Goal: Information Seeking & Learning: Find specific fact

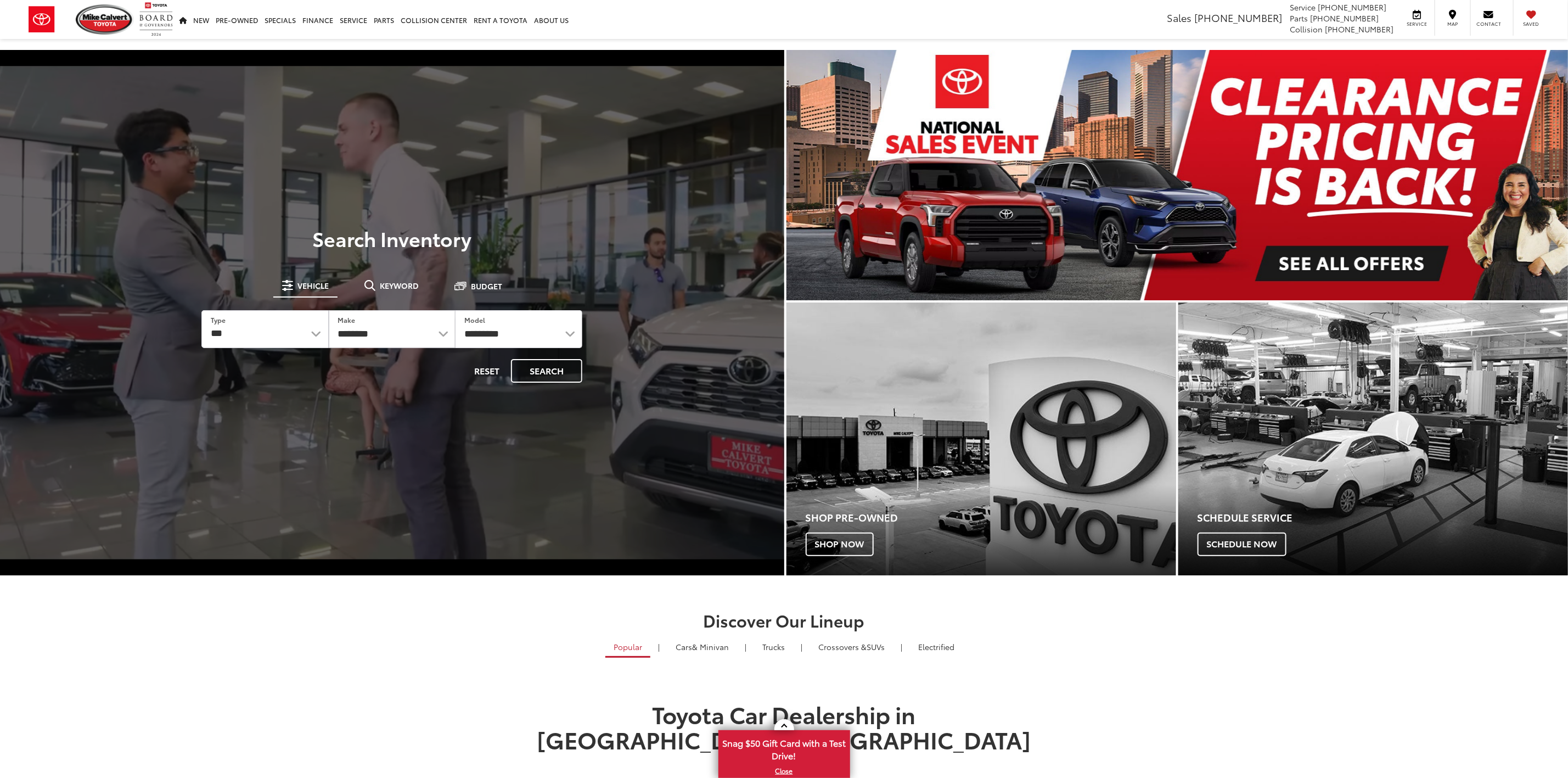
click at [400, 282] on span "Keyword" at bounding box center [399, 285] width 39 height 8
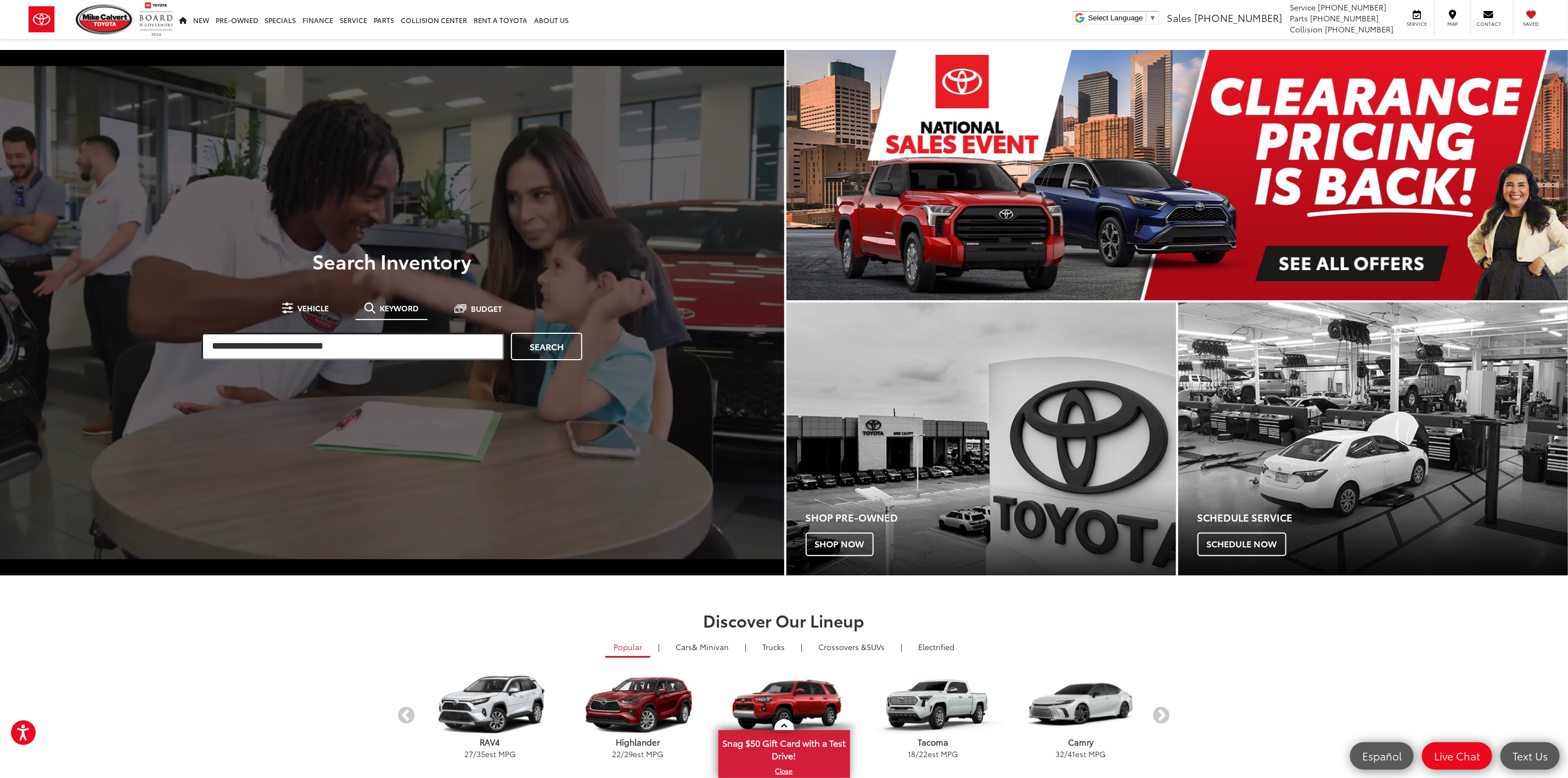
paste input "*******"
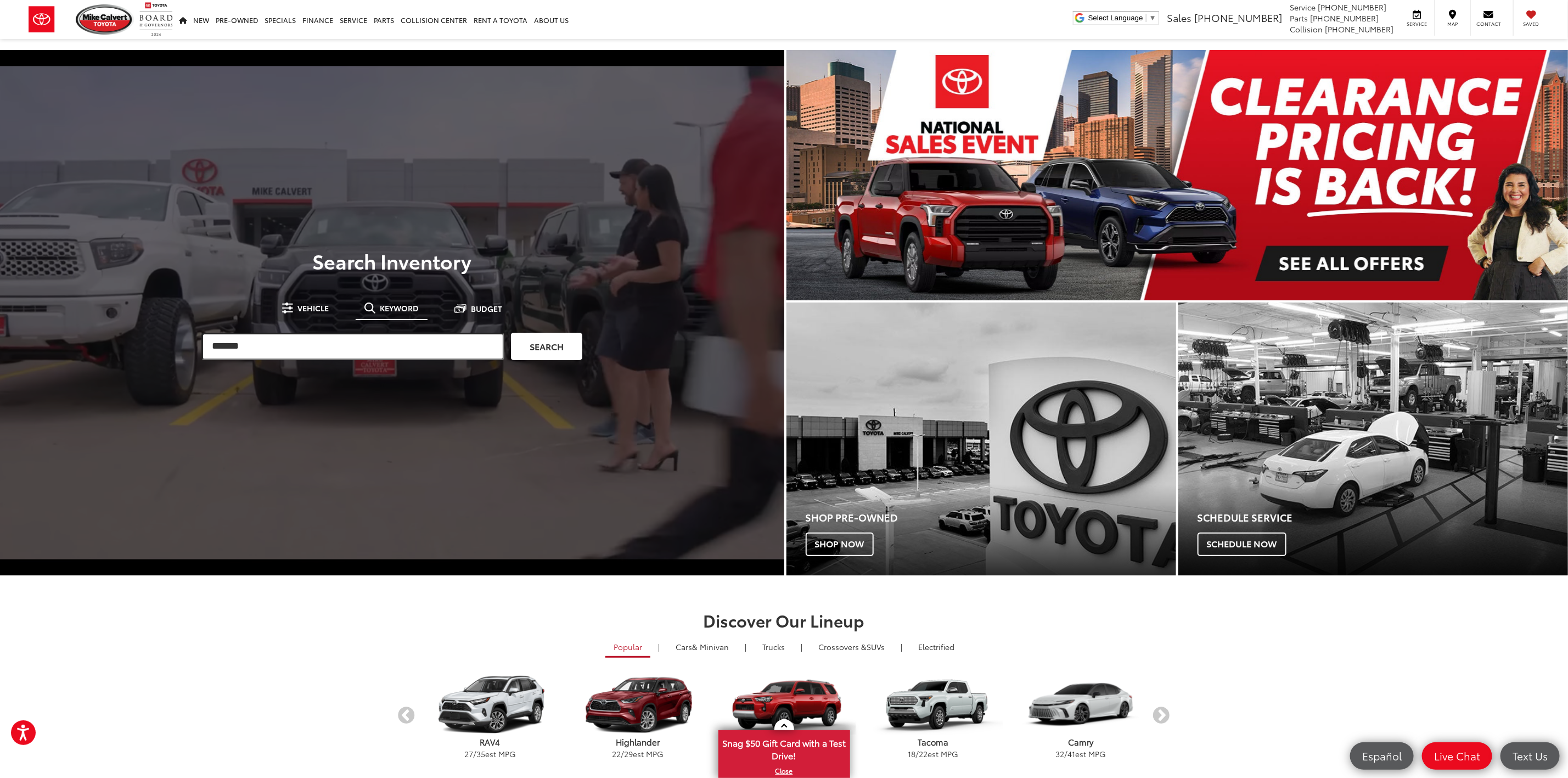
type input "*******"
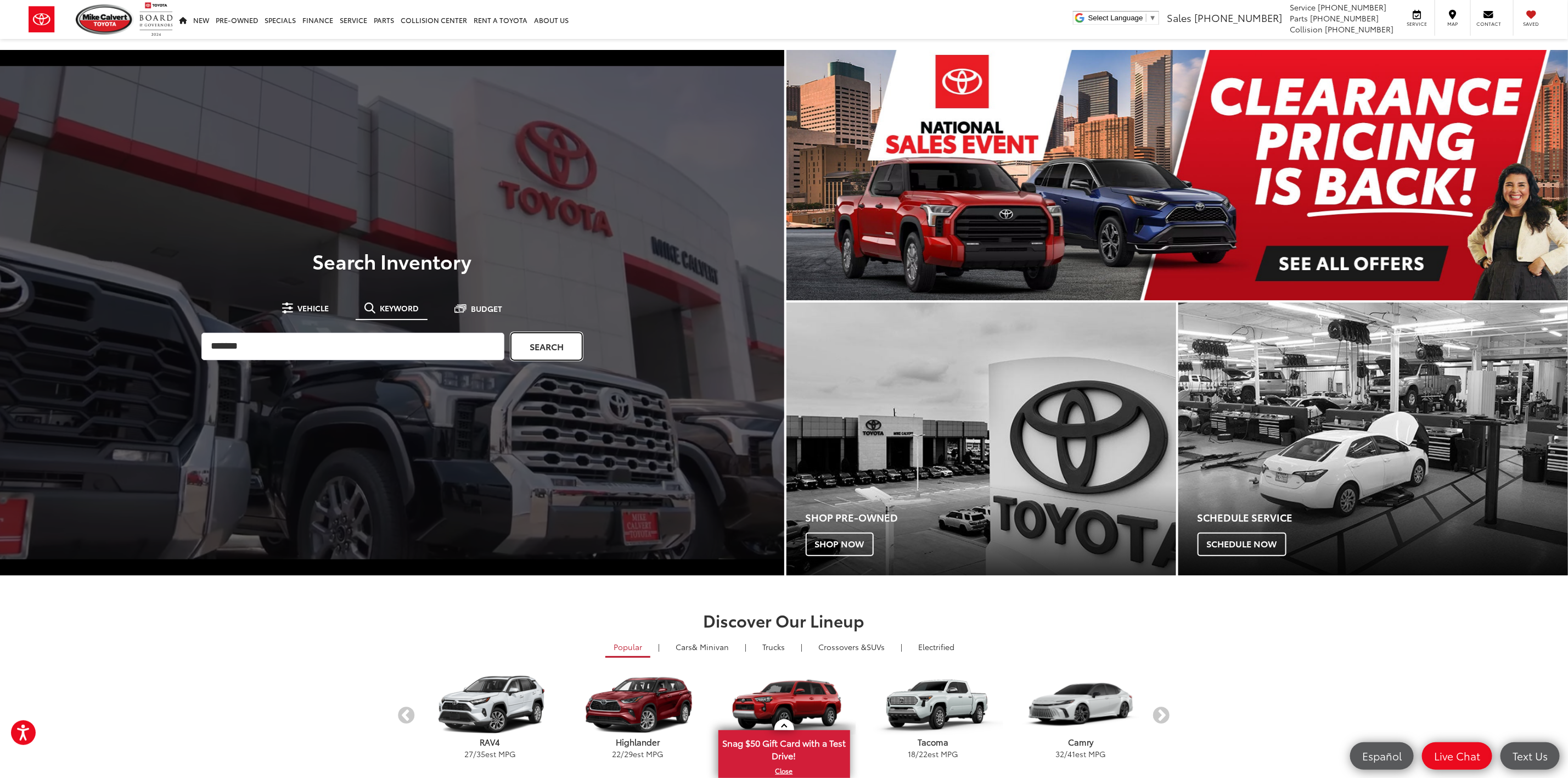
click at [534, 336] on link "Search" at bounding box center [546, 346] width 71 height 28
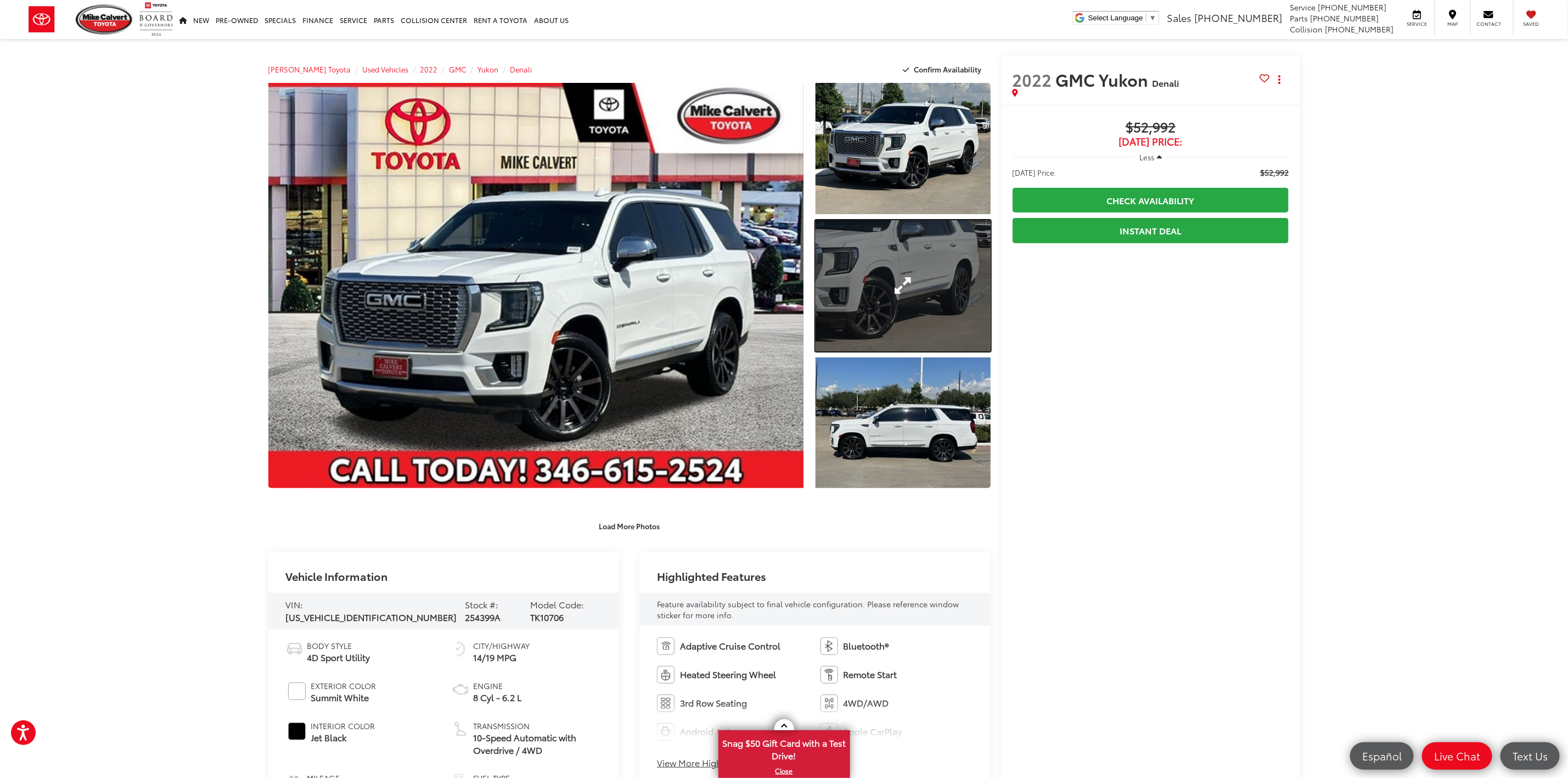
click at [864, 306] on link "Expand Photo 2" at bounding box center [903, 286] width 175 height 131
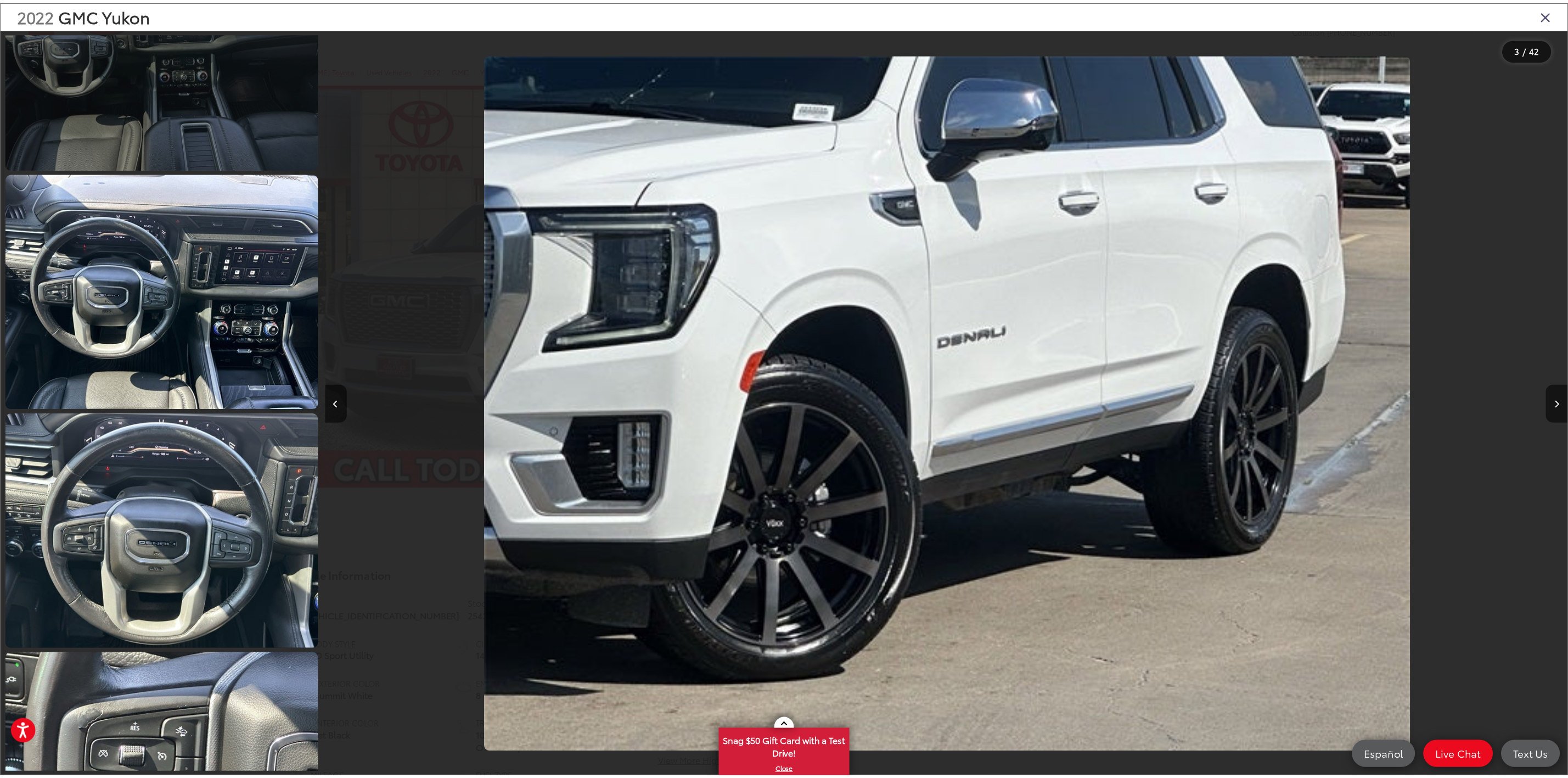
scroll to position [2076, 0]
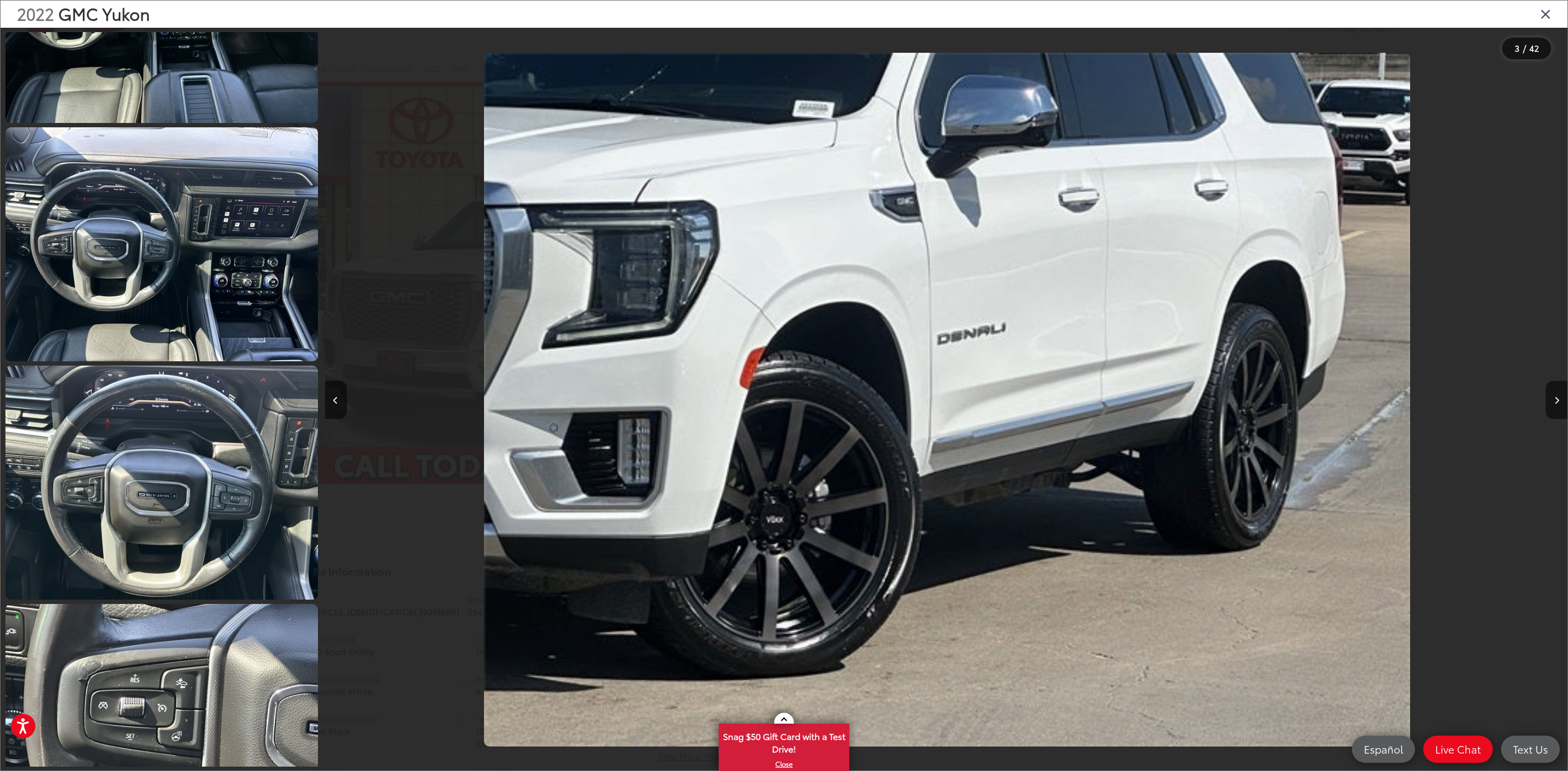
click at [389, 564] on div at bounding box center [480, 399] width 311 height 744
click at [1541, 18] on icon "Close gallery" at bounding box center [1545, 14] width 11 height 14
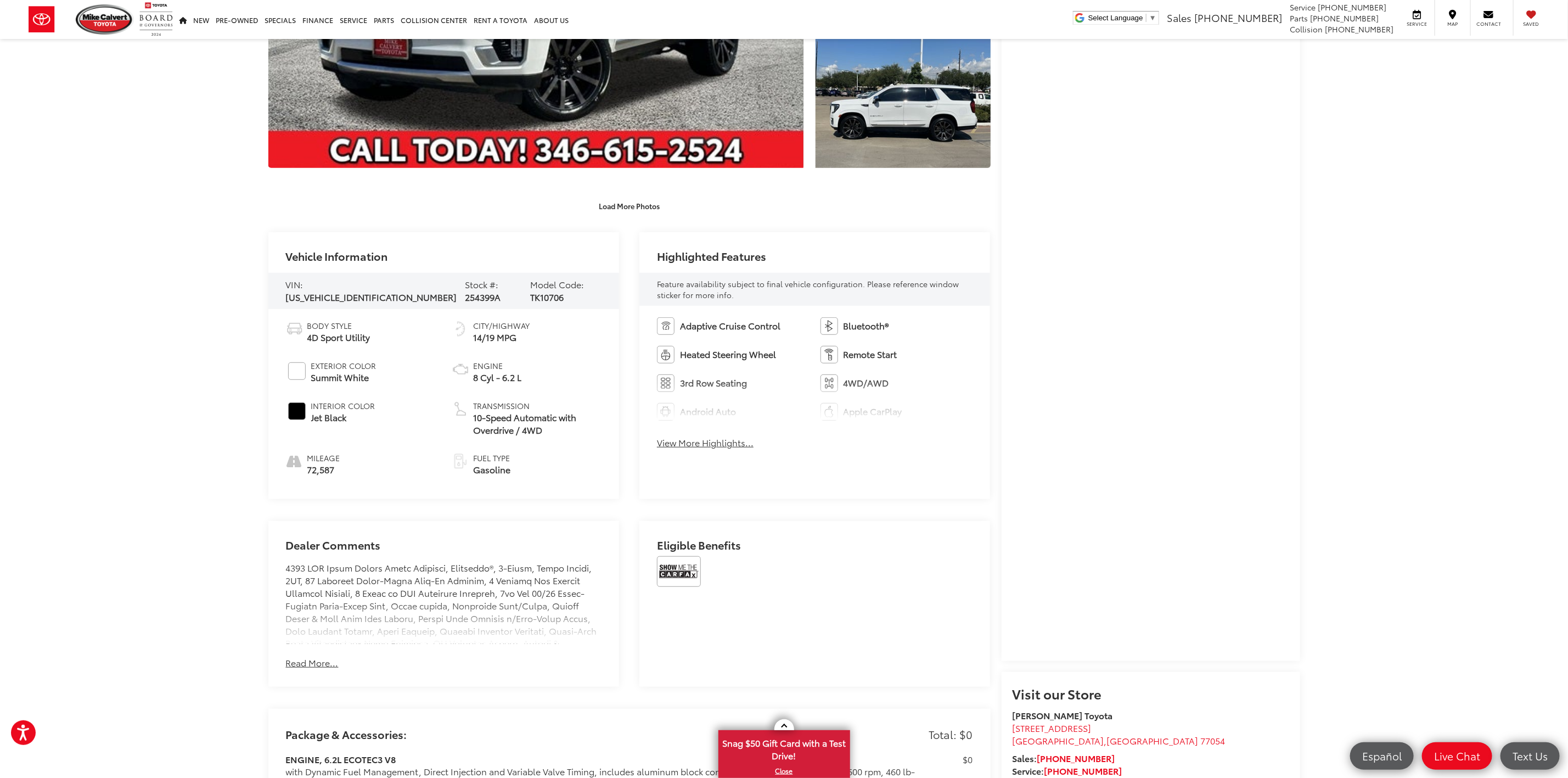
scroll to position [82, 0]
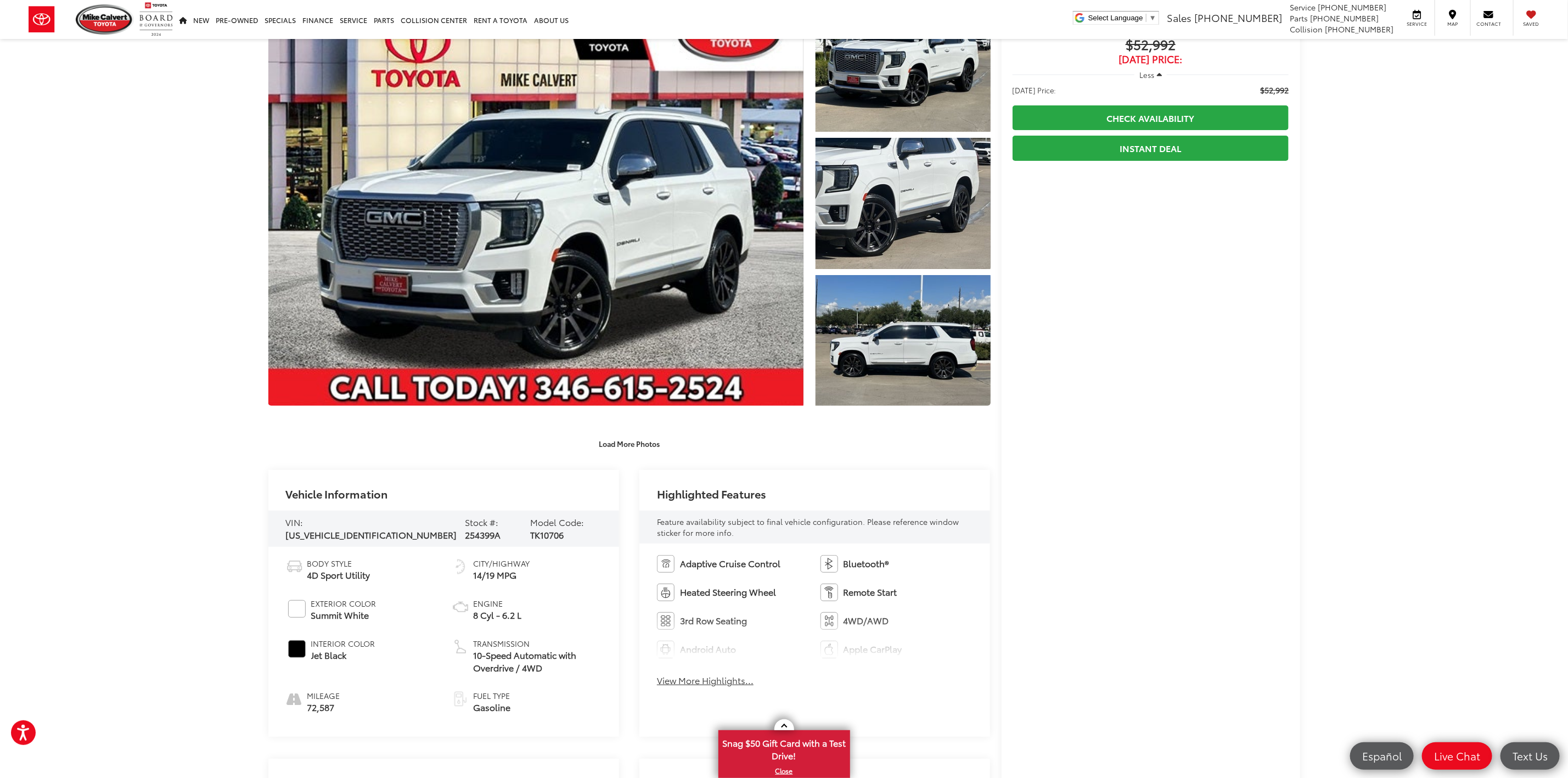
click at [370, 528] on span "1GKS2DKL9NR110571" at bounding box center [371, 534] width 171 height 12
copy span "1GKS2DKL9NR110571"
